Goal: Find specific page/section: Find specific page/section

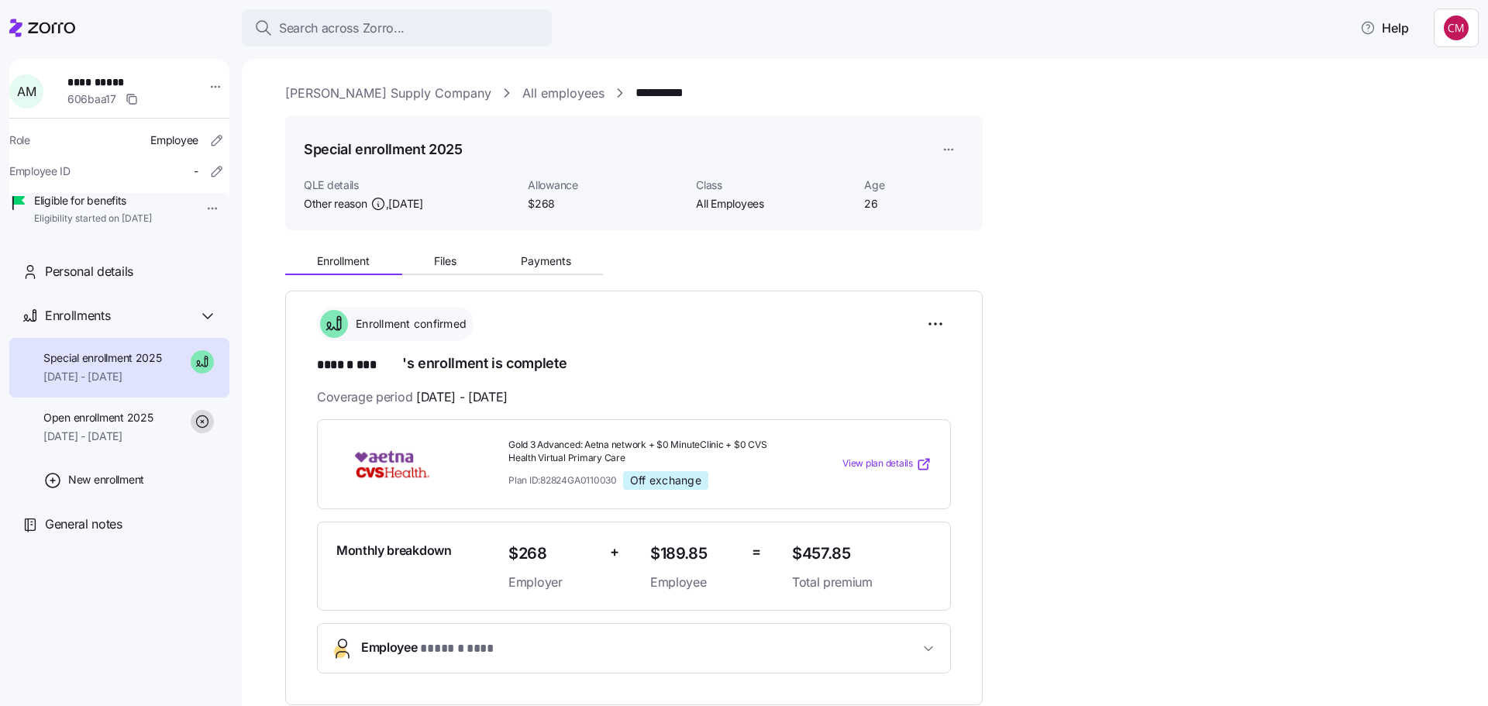
click at [410, 26] on div "Search across Zorro..." at bounding box center [396, 28] width 285 height 19
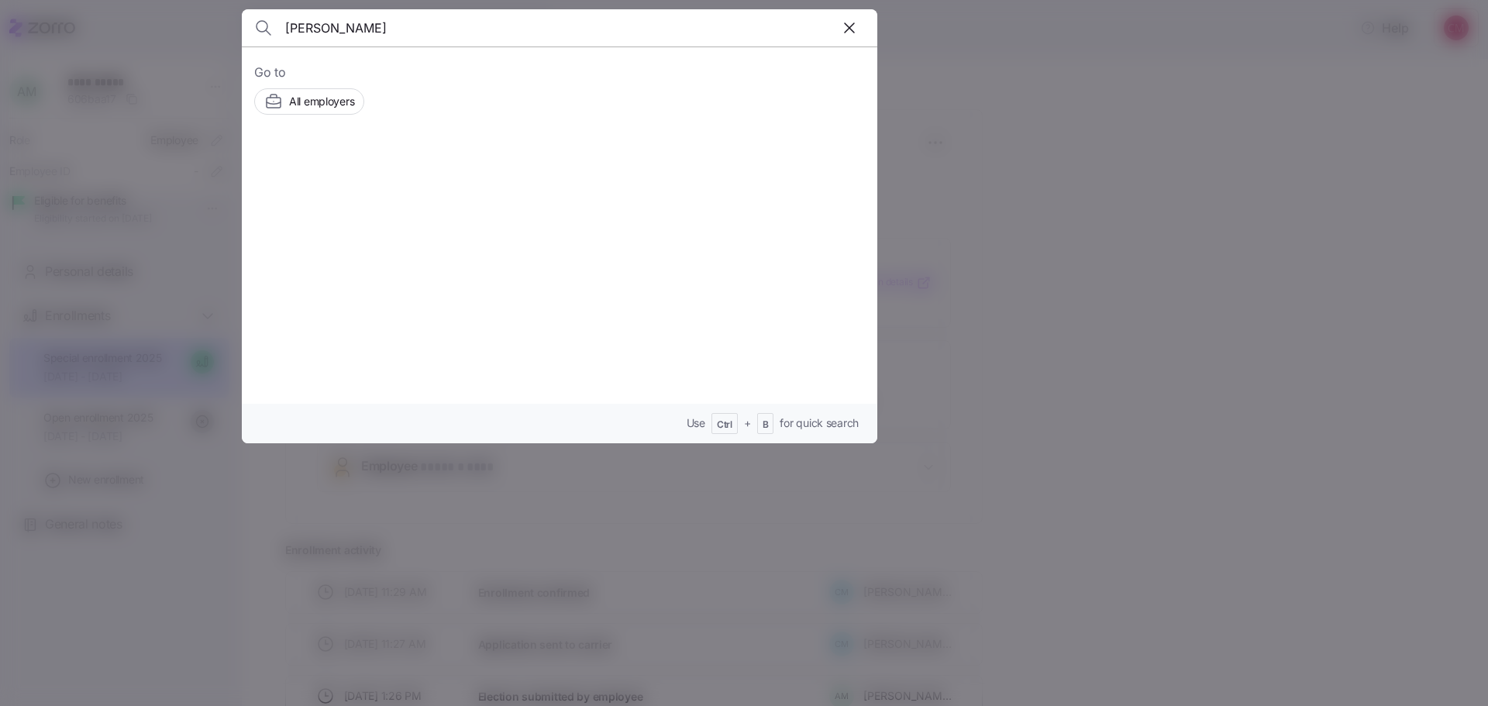
type input "[PERSON_NAME]"
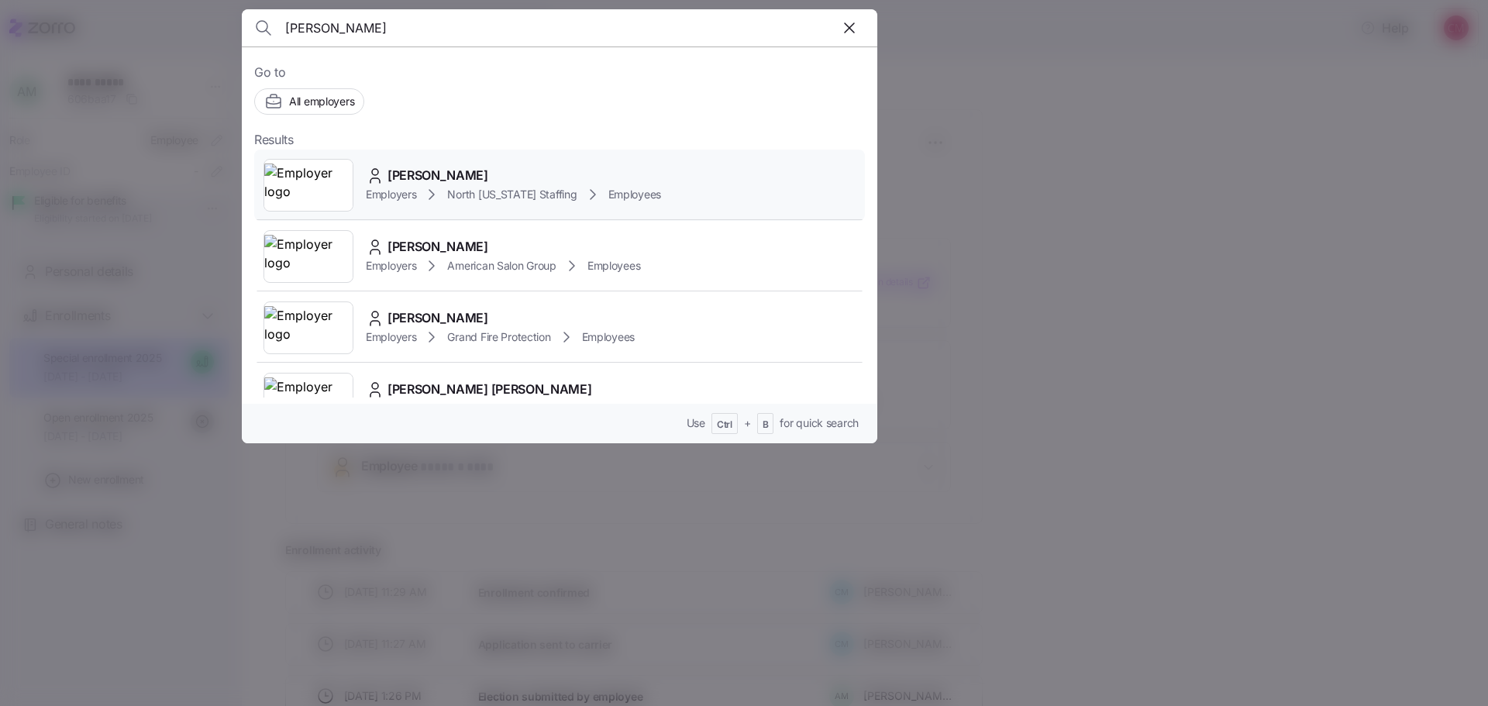
click at [301, 195] on img at bounding box center [308, 185] width 88 height 43
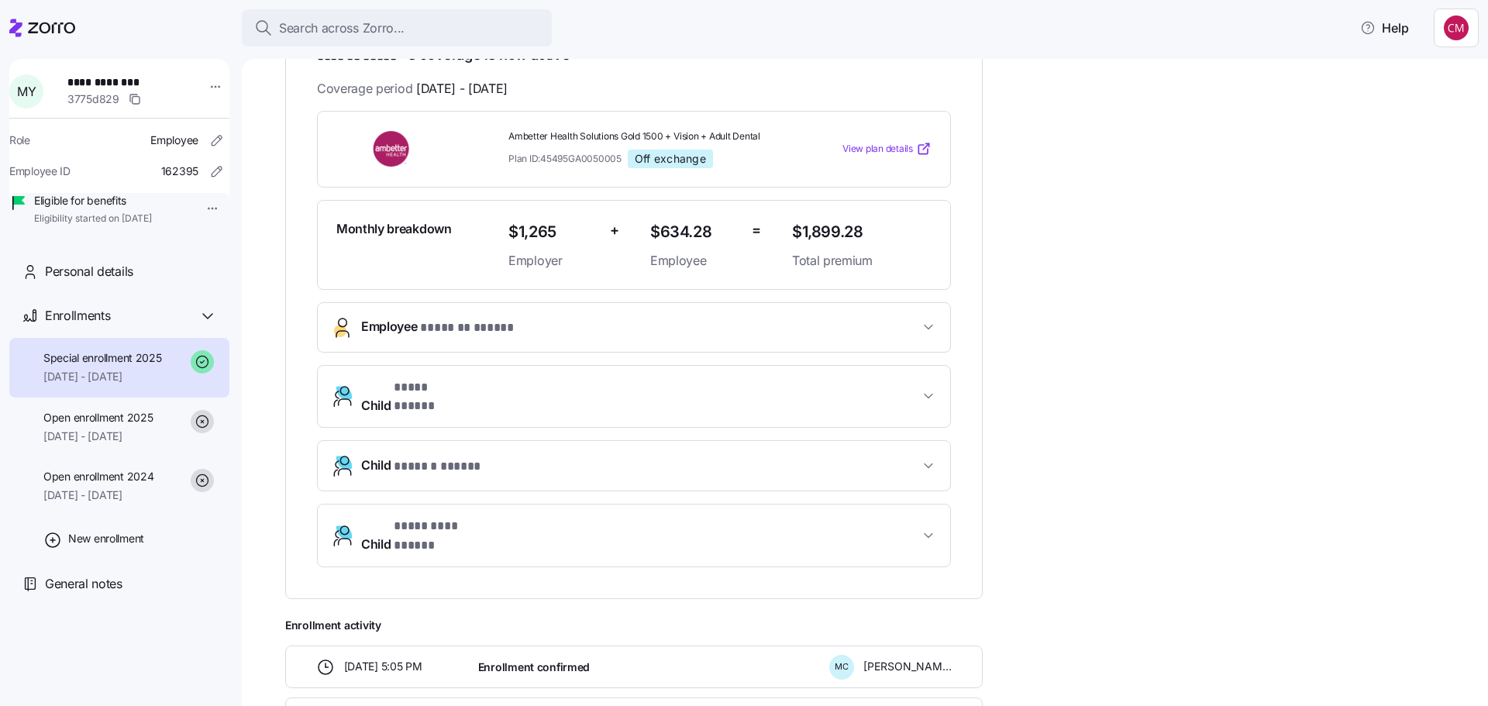
scroll to position [310, 0]
click at [506, 318] on span "* ******* ***** *" at bounding box center [467, 326] width 94 height 19
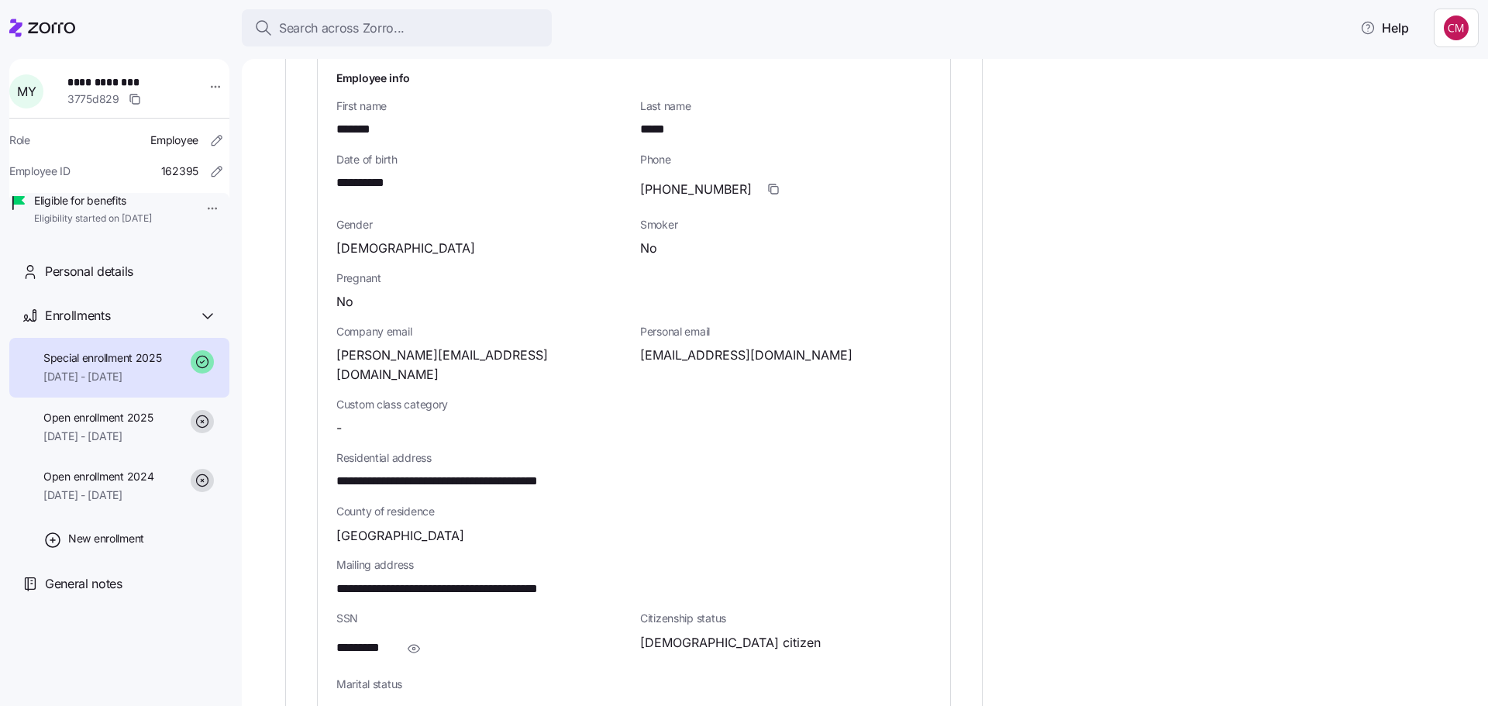
scroll to position [620, 0]
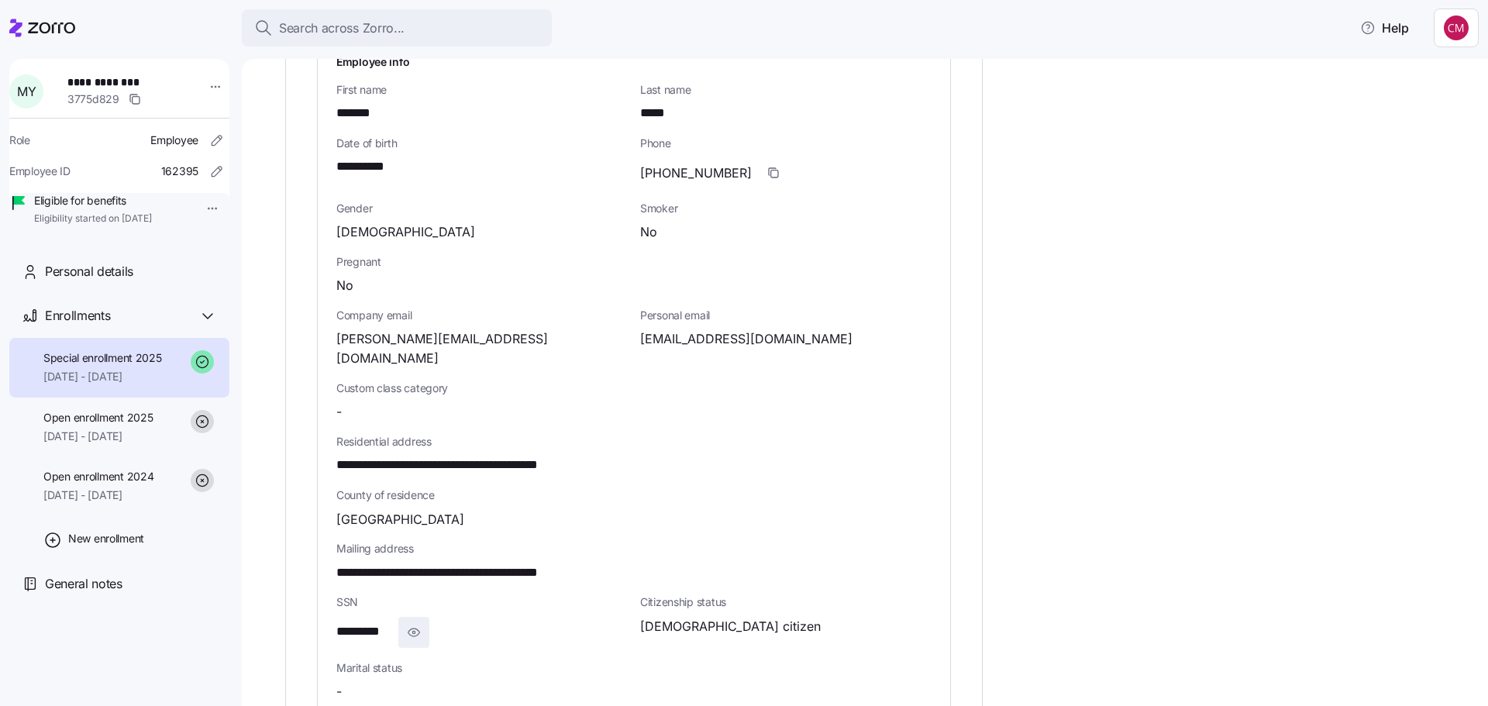
click at [420, 623] on icon "button" at bounding box center [413, 632] width 15 height 19
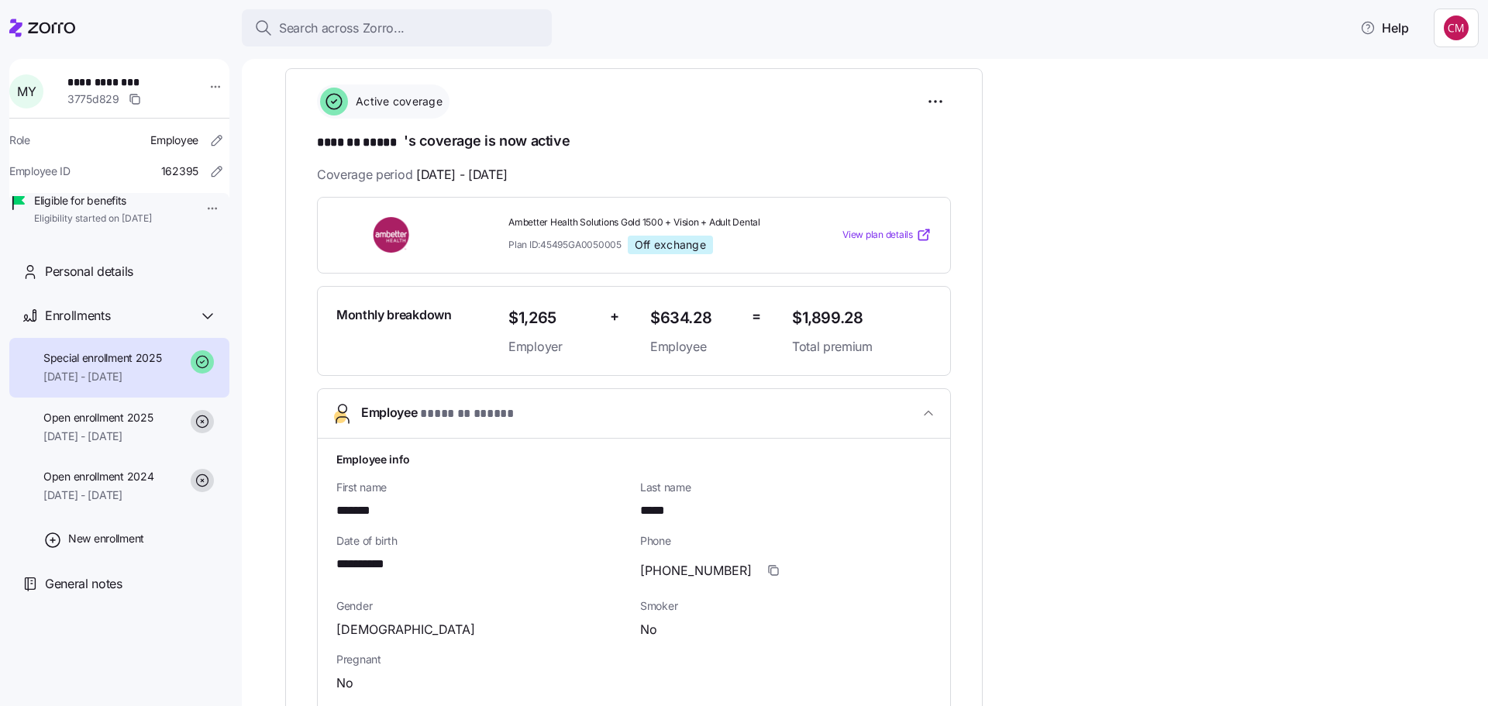
scroll to position [232, 0]
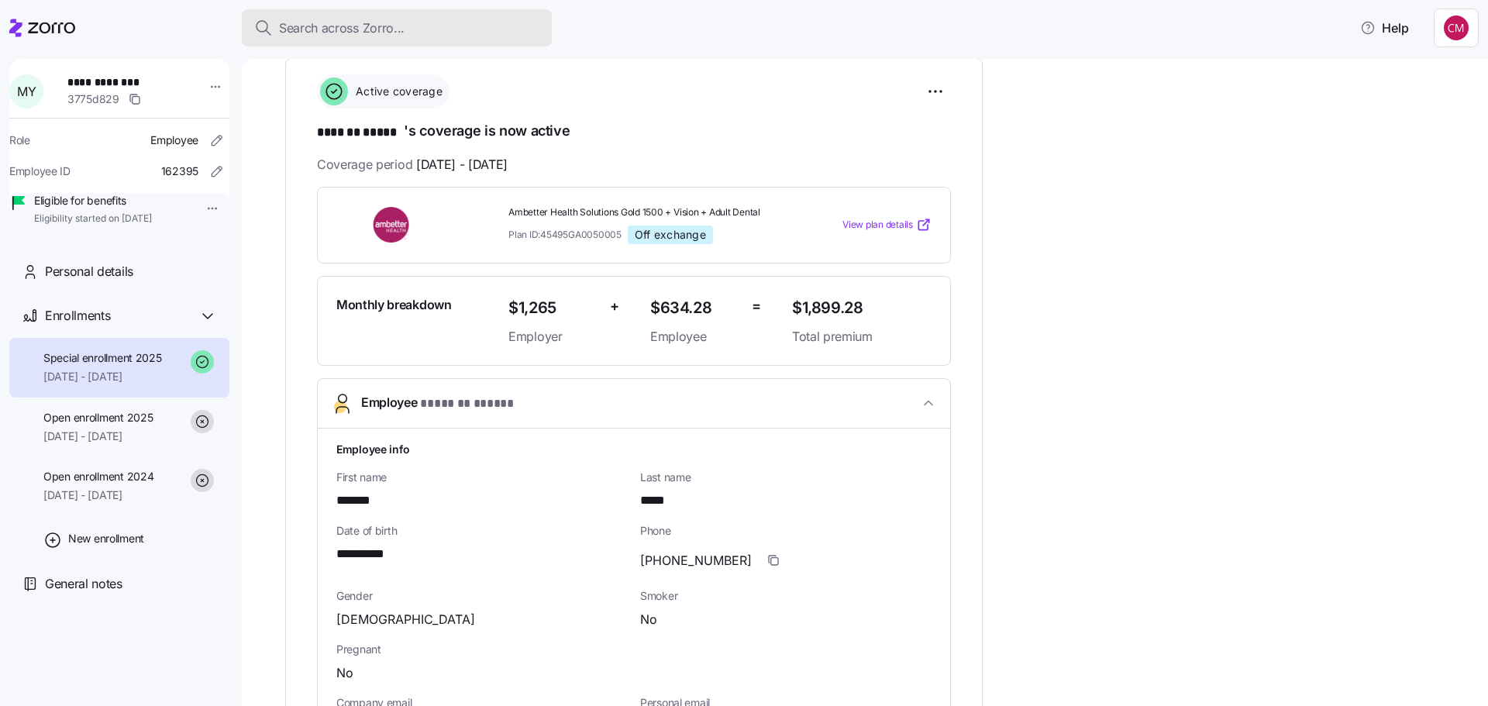
click at [362, 29] on span "Search across Zorro..." at bounding box center [342, 28] width 126 height 19
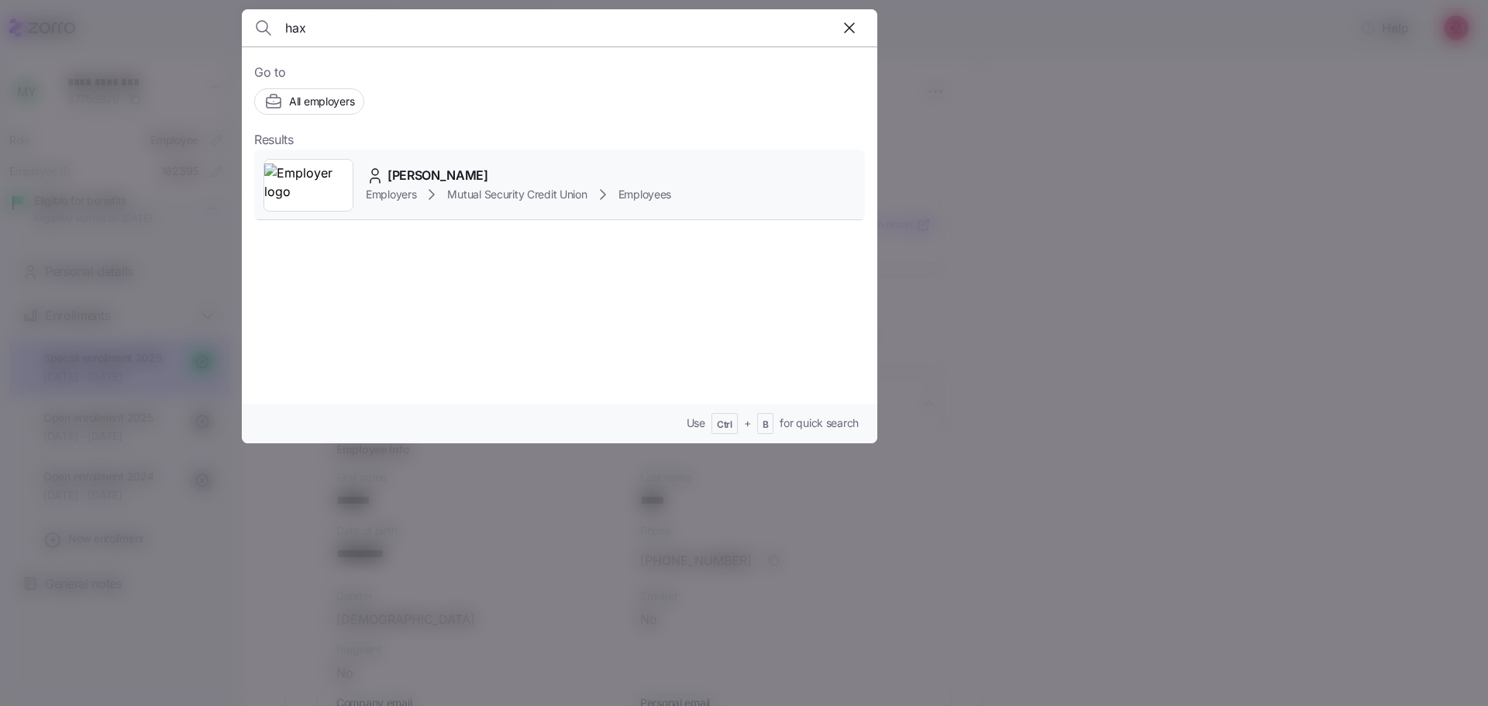
type input "hax"
click at [322, 193] on img at bounding box center [308, 185] width 88 height 43
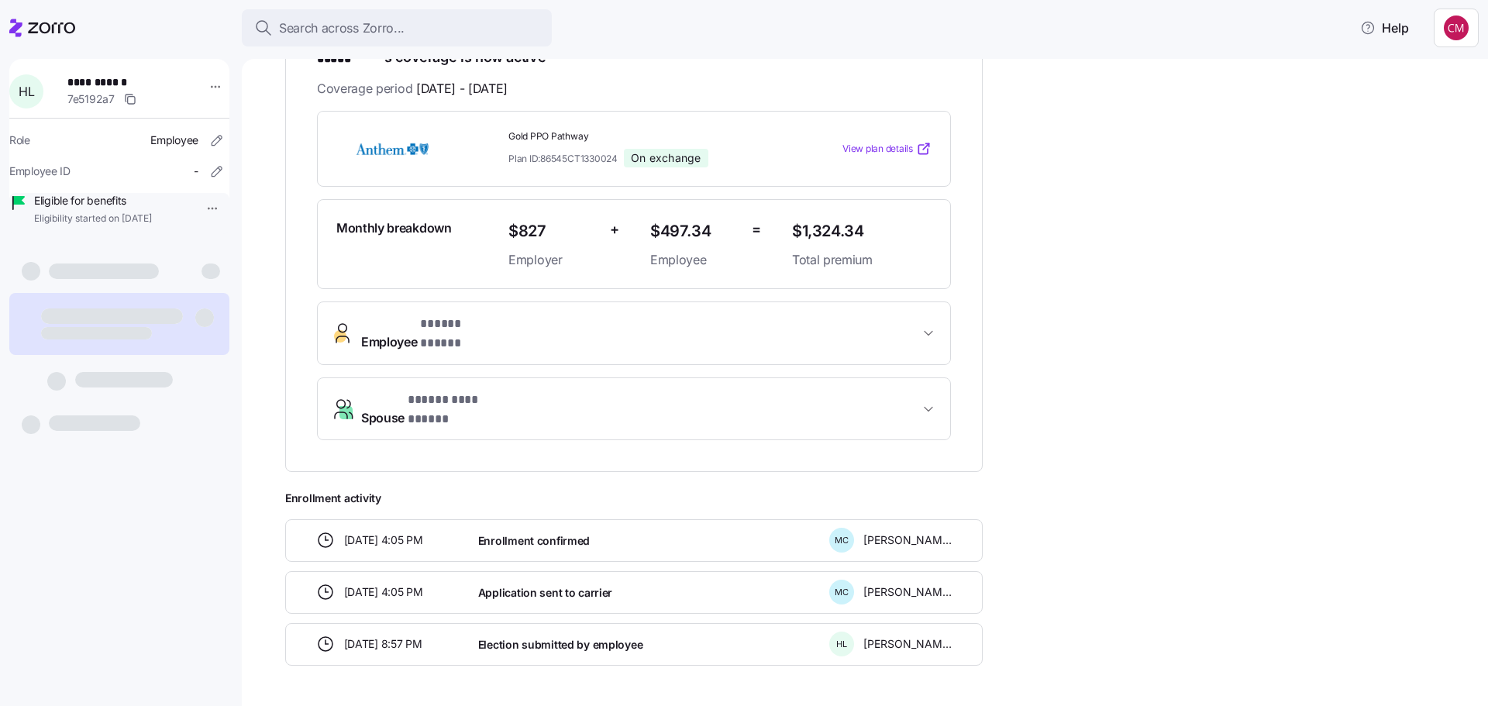
scroll to position [303, 0]
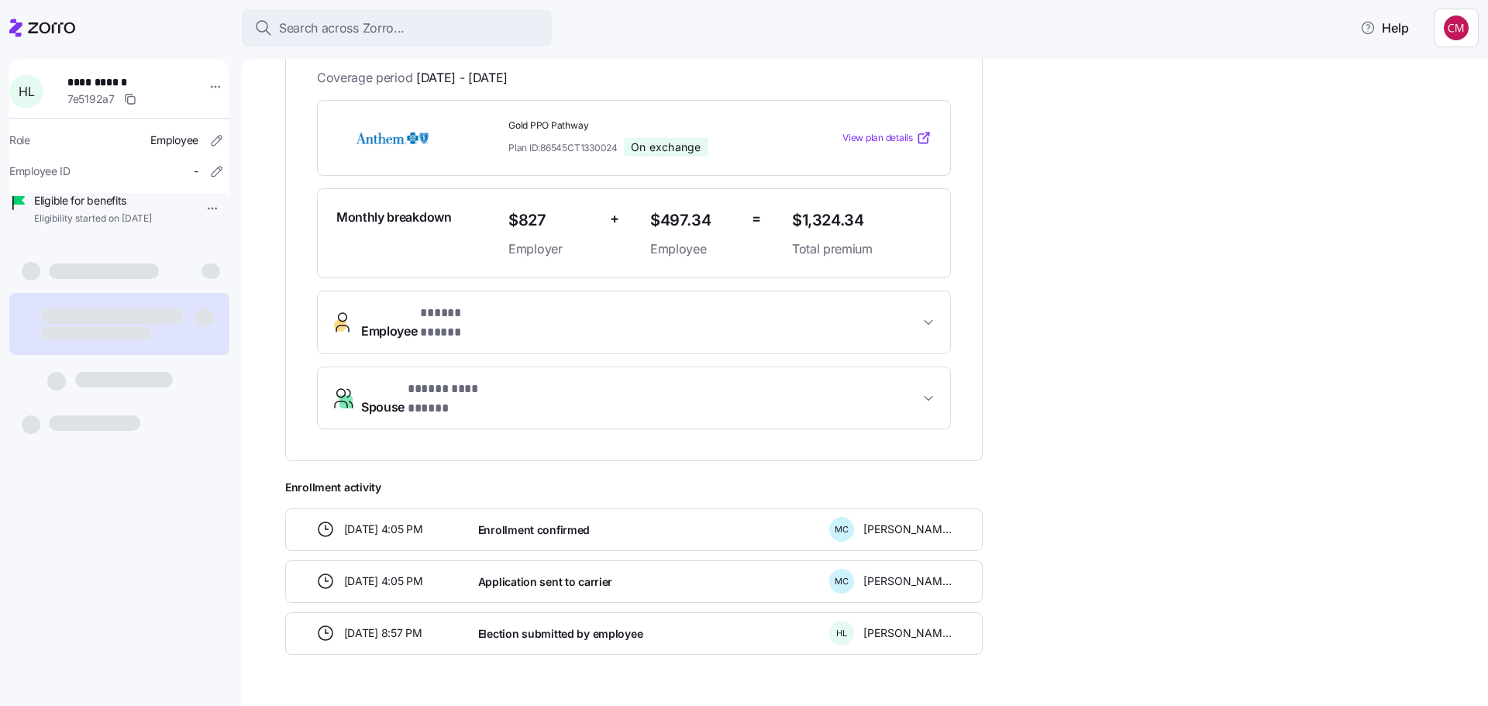
click at [848, 310] on button "Employee * ***** ***** *" at bounding box center [634, 322] width 632 height 62
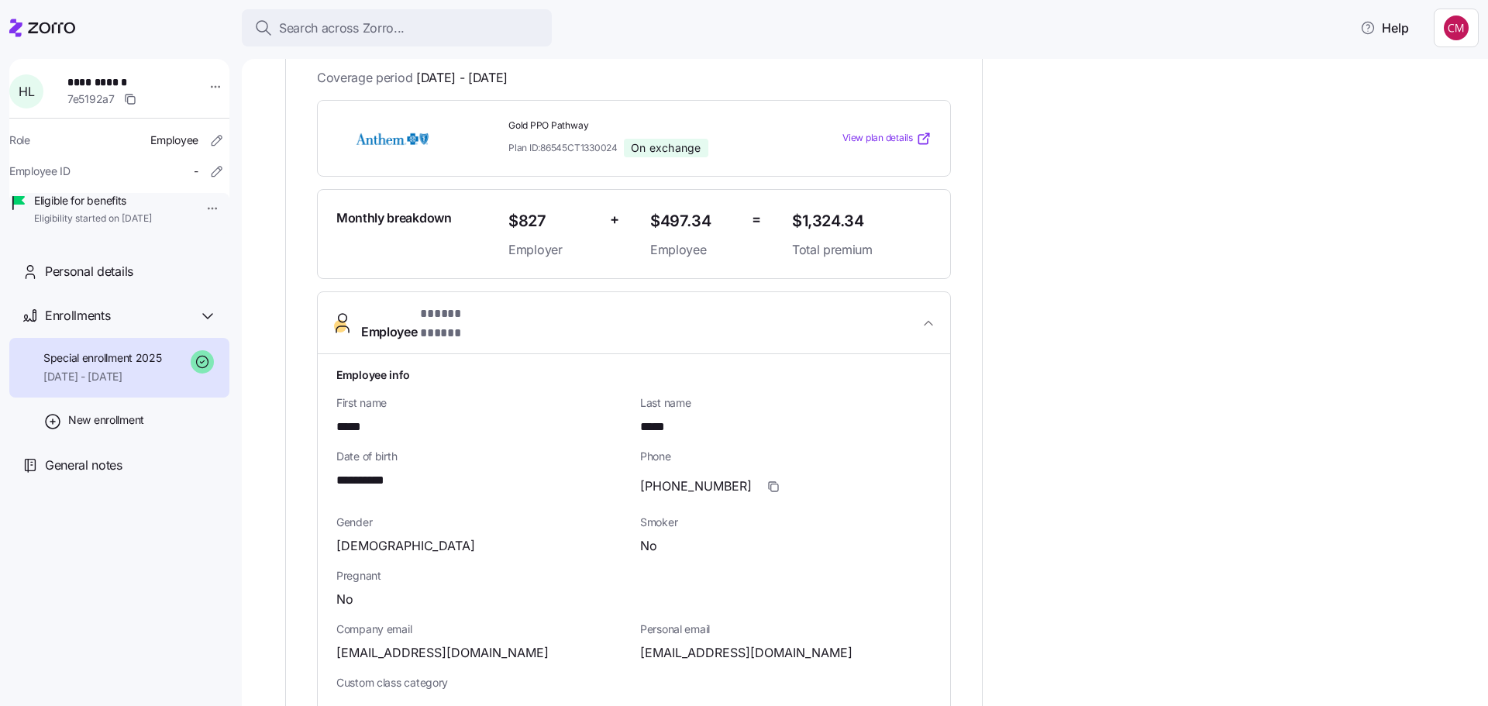
scroll to position [256, 0]
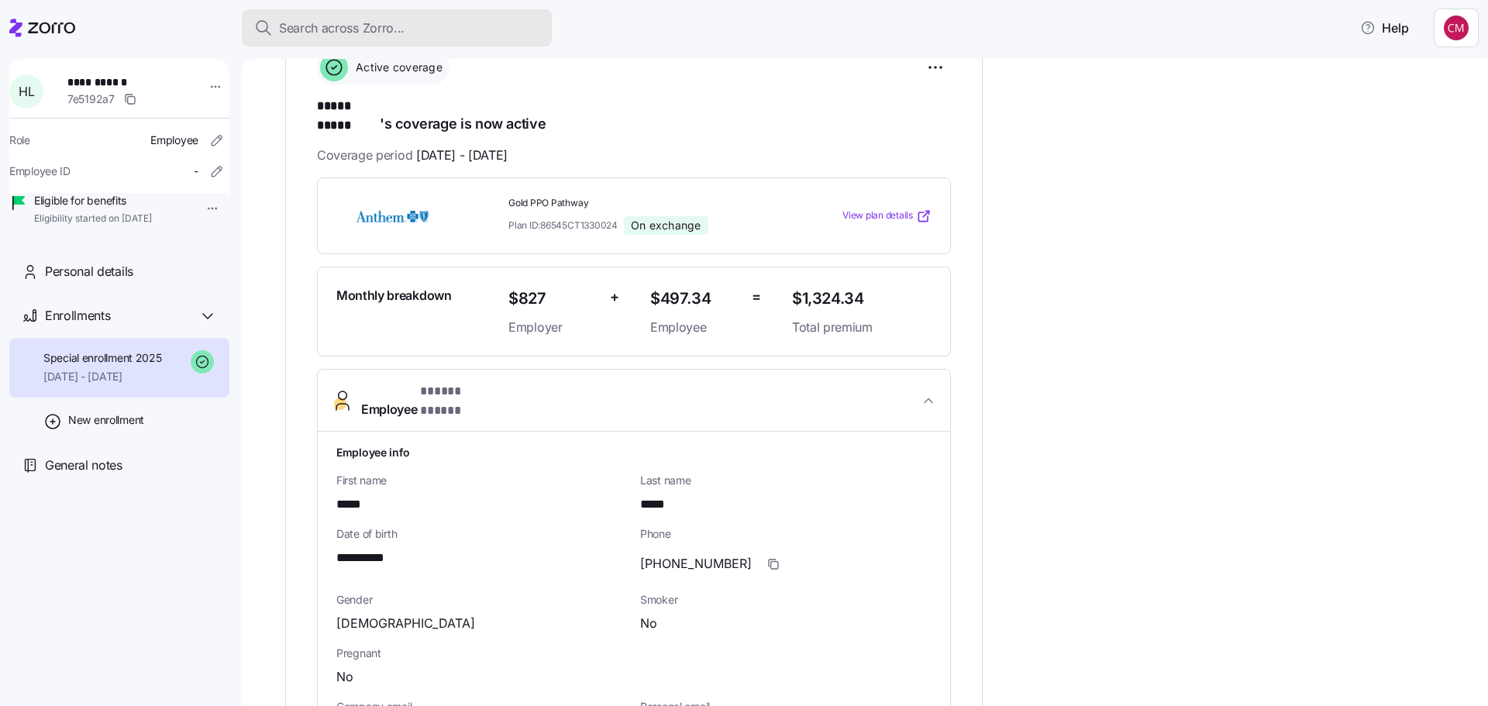
click at [425, 17] on button "Search across Zorro..." at bounding box center [397, 27] width 310 height 37
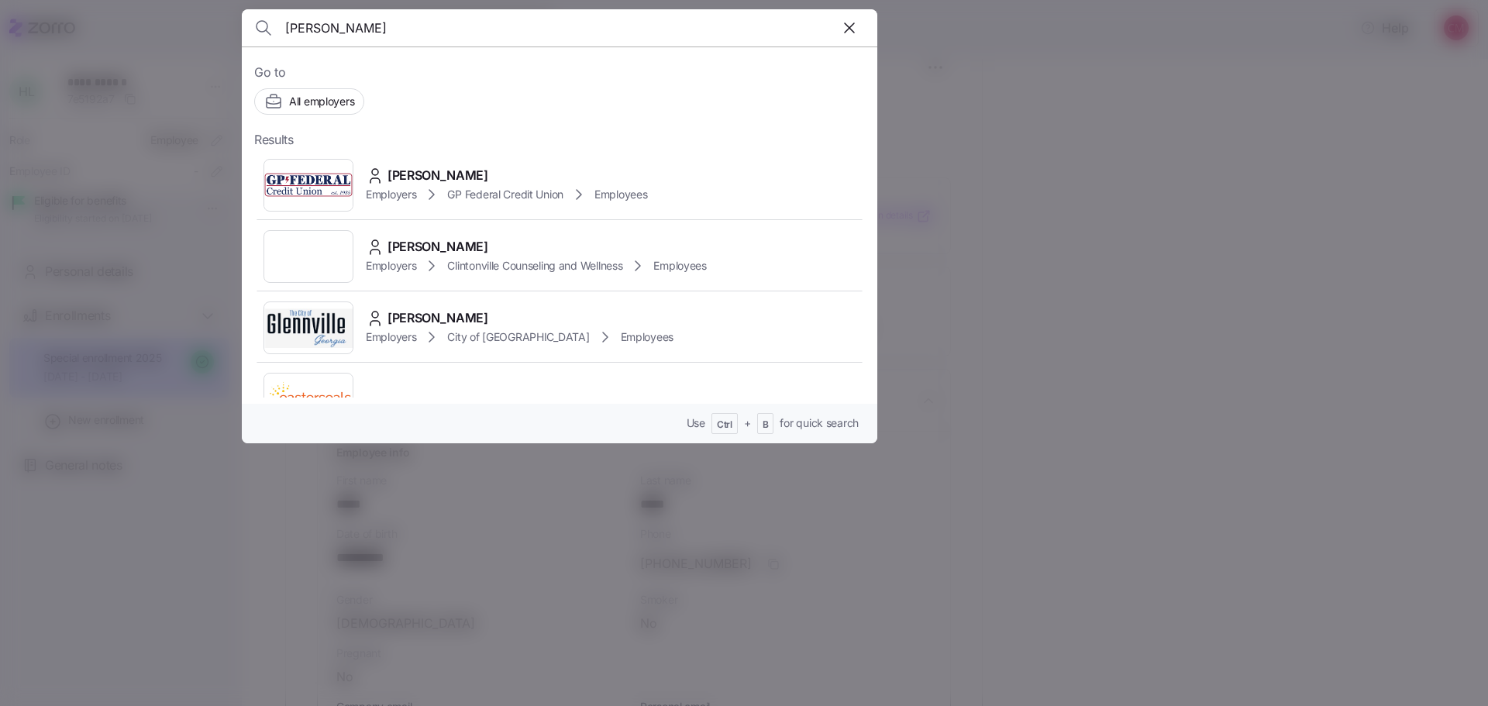
type input "[PERSON_NAME]"
click at [345, 170] on img at bounding box center [308, 185] width 88 height 43
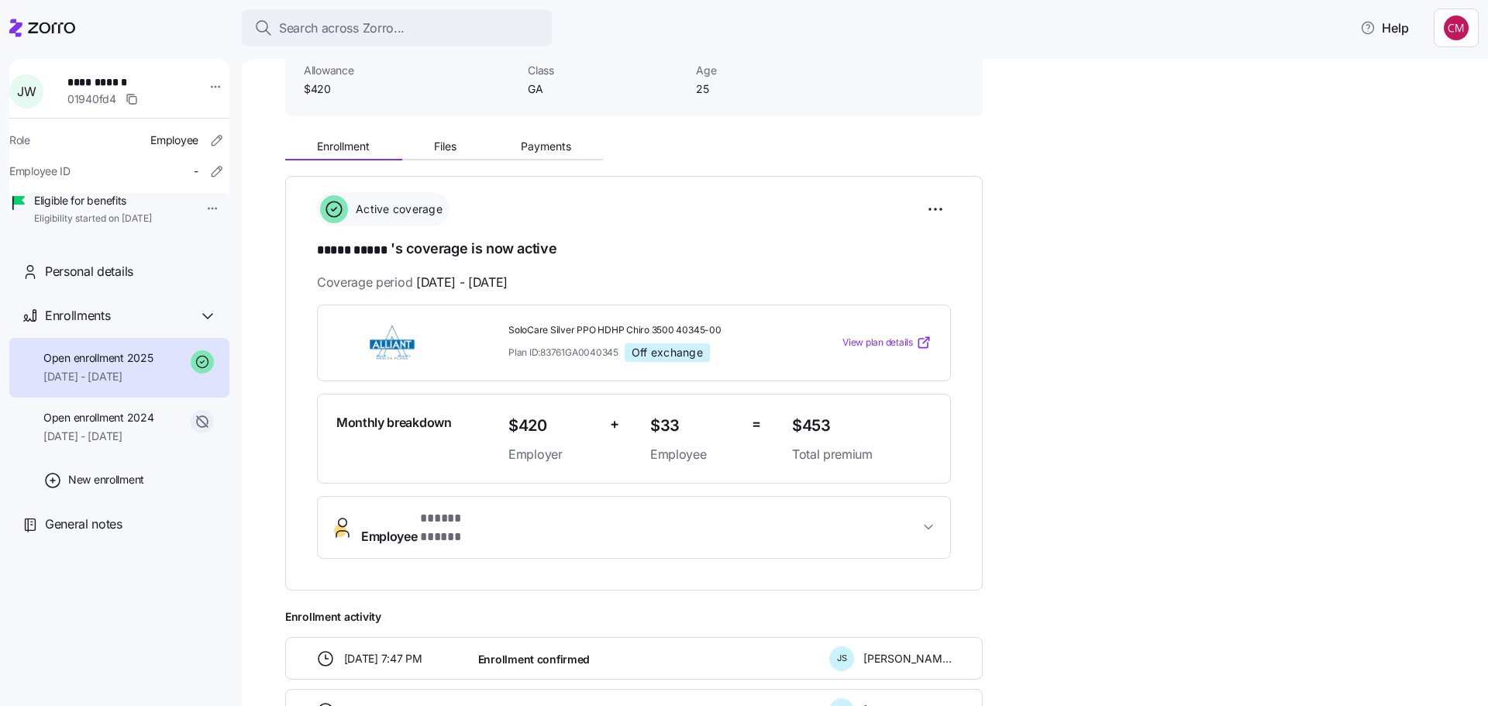
scroll to position [271, 0]
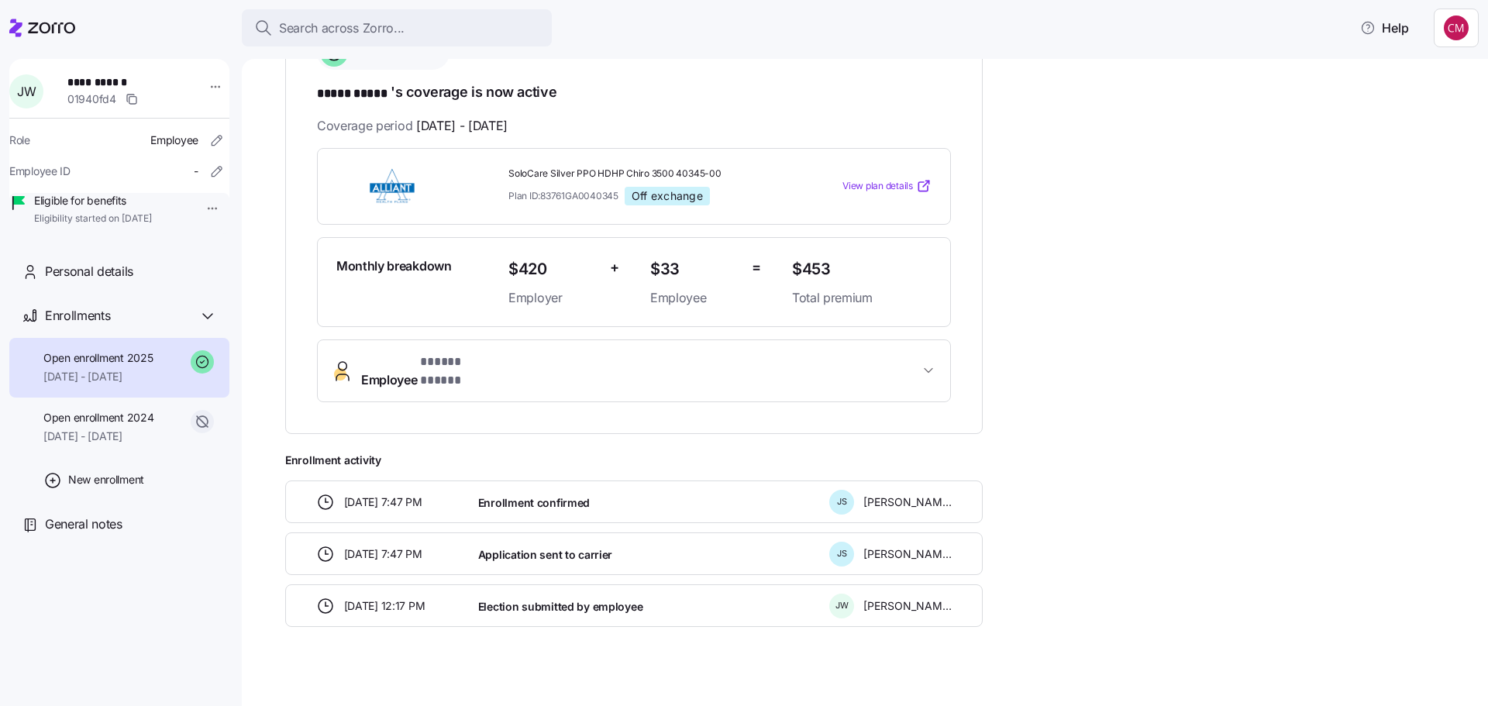
click at [518, 361] on span "Employee * ***** ***** *" at bounding box center [640, 371] width 558 height 37
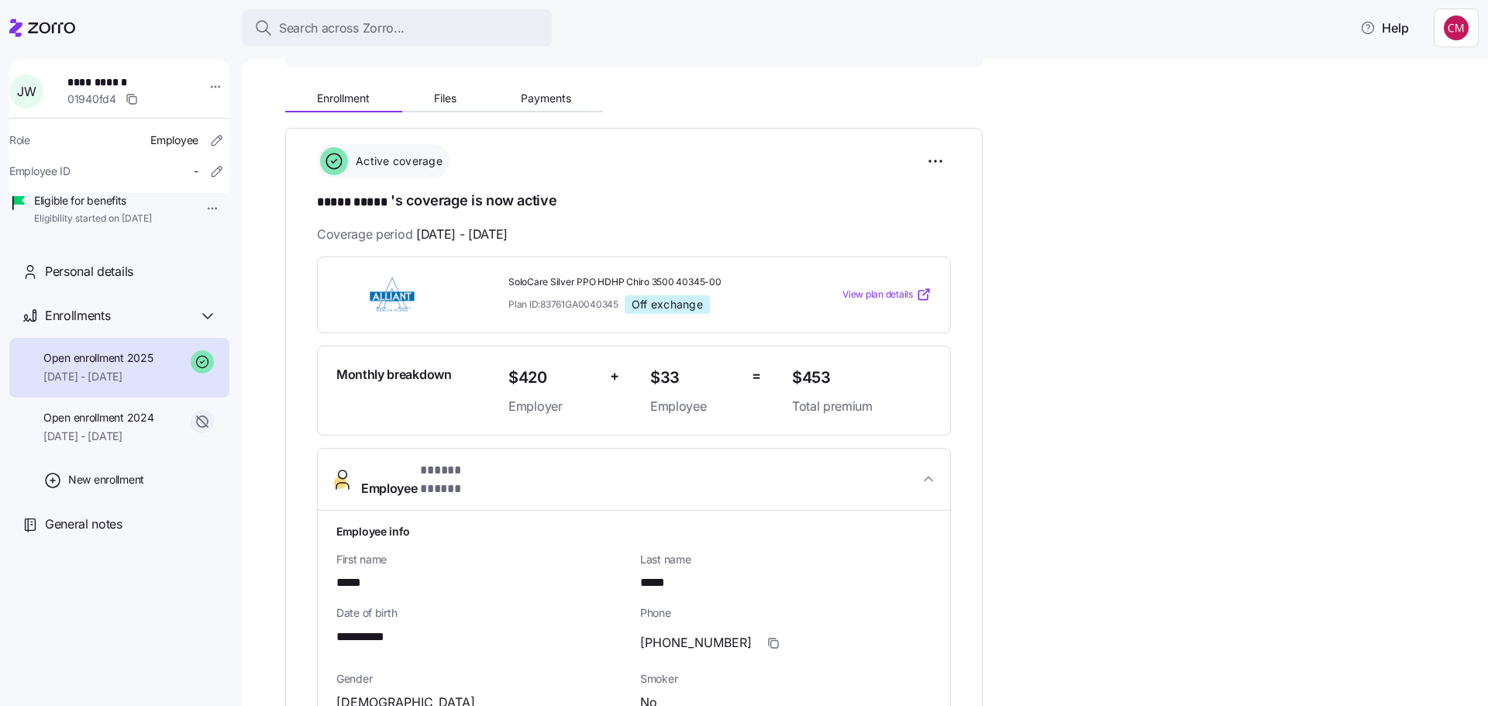
scroll to position [0, 0]
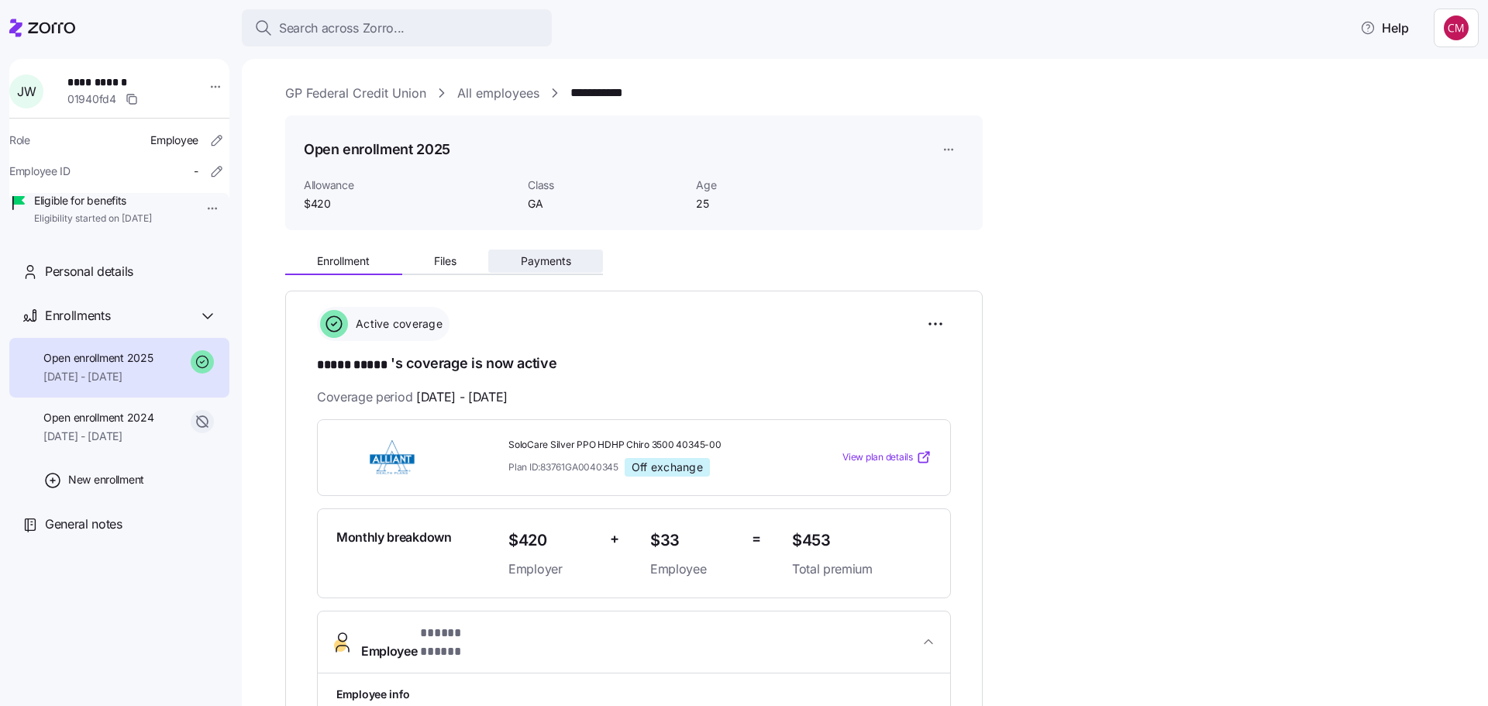
click at [527, 259] on span "Payments" at bounding box center [546, 261] width 50 height 11
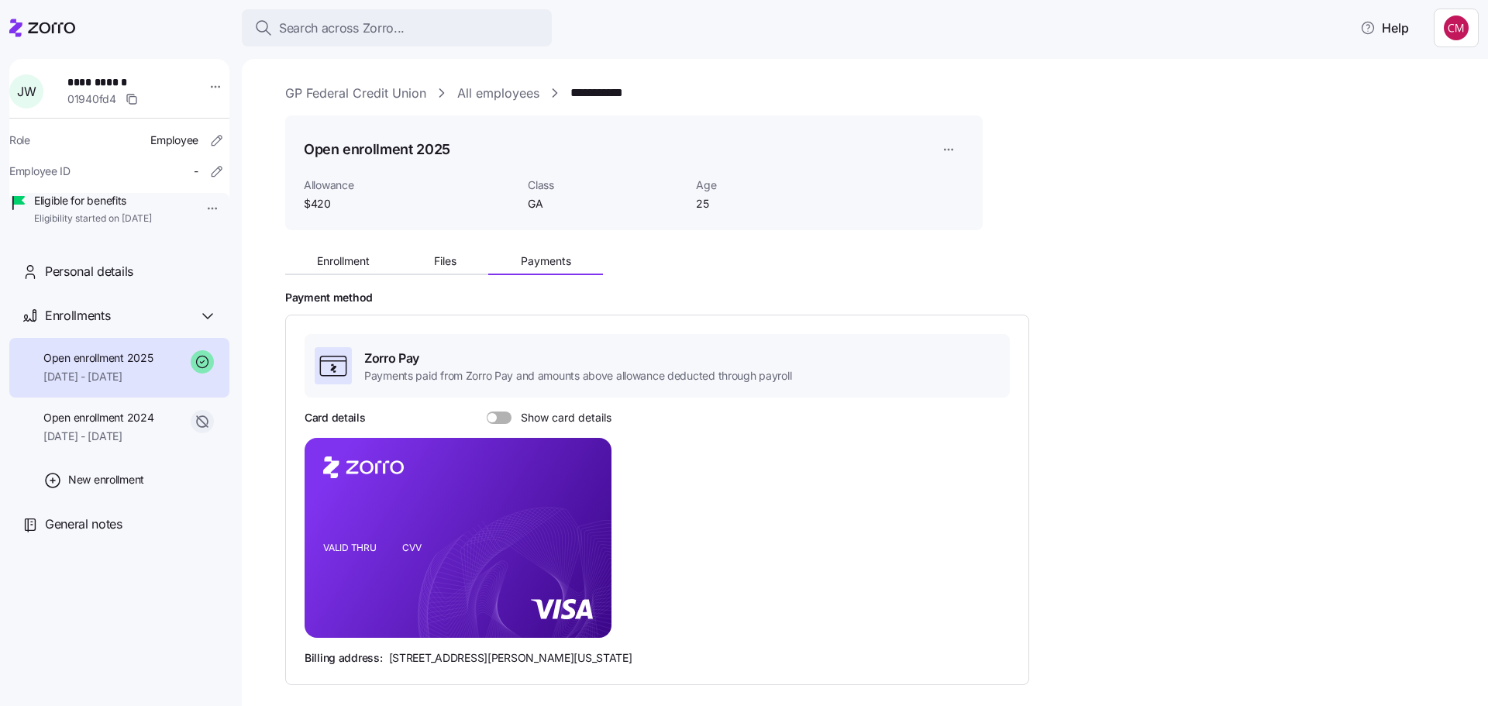
click at [502, 423] on span at bounding box center [504, 417] width 15 height 12
click at [487, 411] on input "Show card details" at bounding box center [487, 411] width 0 height 0
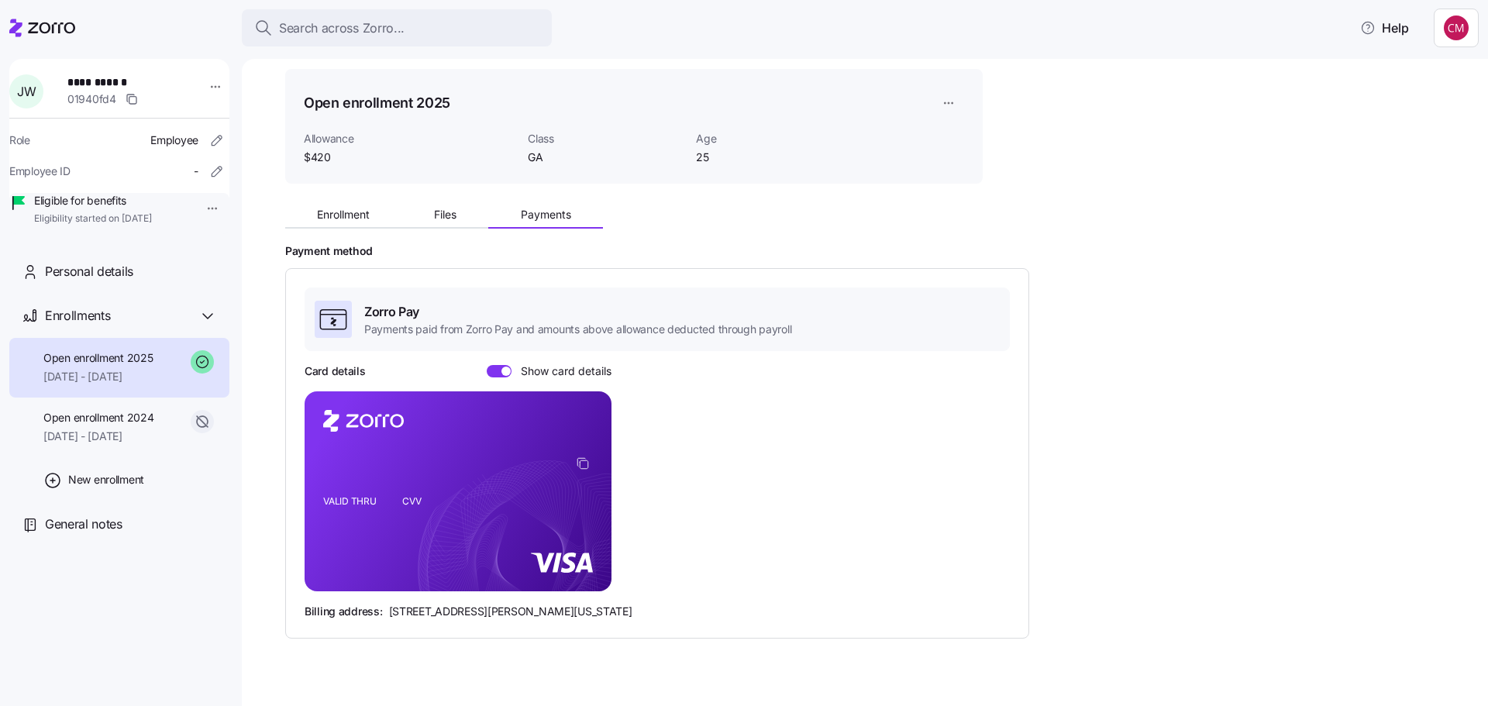
scroll to position [72, 0]
